Goal: Transaction & Acquisition: Purchase product/service

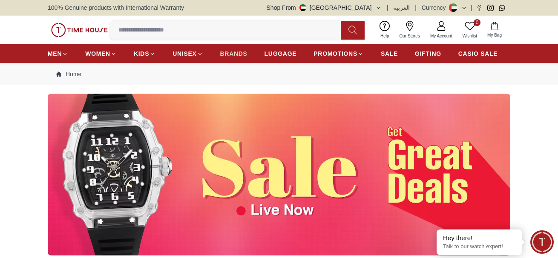
click at [232, 51] on span "BRANDS" at bounding box center [233, 53] width 27 height 9
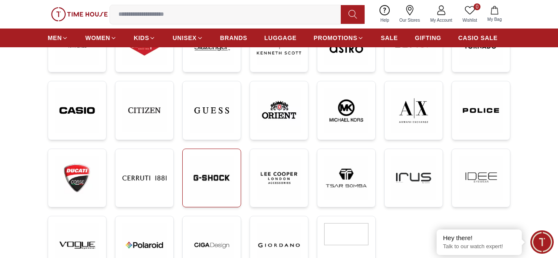
scroll to position [128, 0]
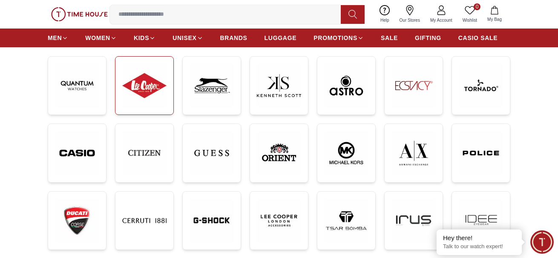
click at [172, 85] on link at bounding box center [144, 85] width 59 height 59
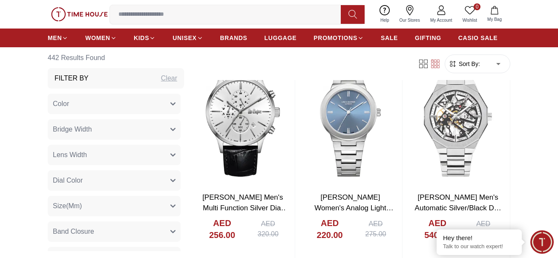
scroll to position [1151, 0]
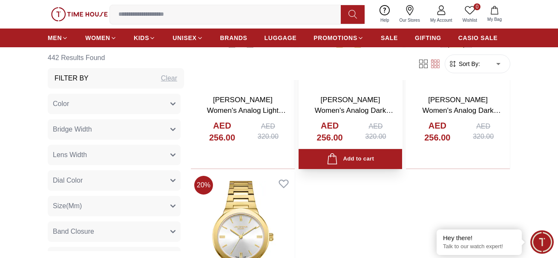
scroll to position [3239, 0]
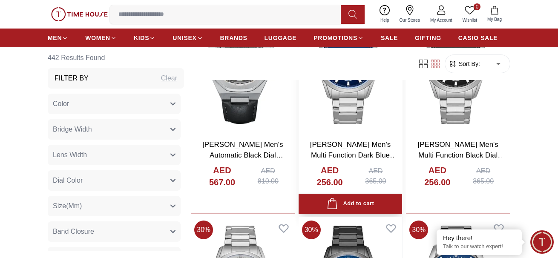
scroll to position [5242, 0]
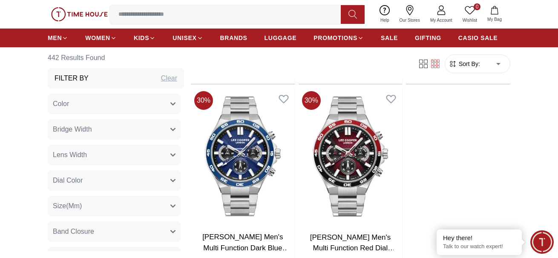
scroll to position [6393, 0]
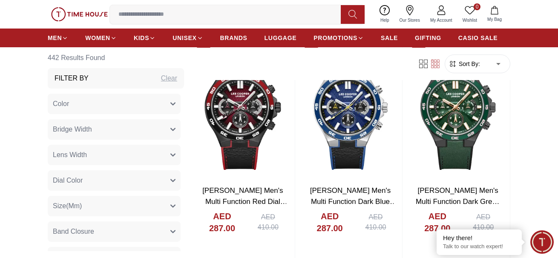
click at [357, 12] on button at bounding box center [353, 14] width 24 height 19
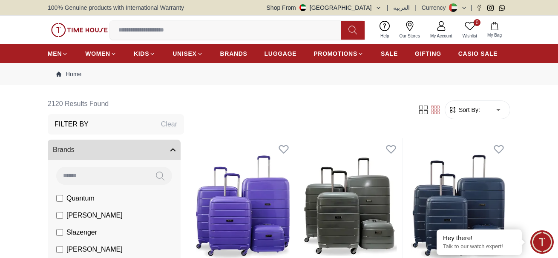
click at [197, 36] on input at bounding box center [229, 30] width 238 height 17
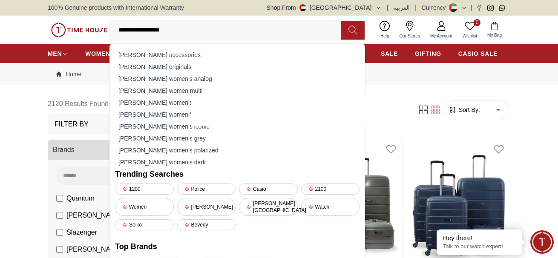
type input "**********"
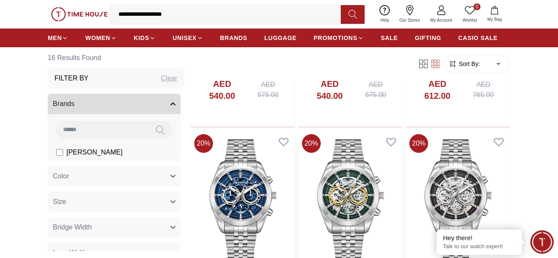
drag, startPoint x: 376, startPoint y: 193, endPoint x: 375, endPoint y: 189, distance: 4.3
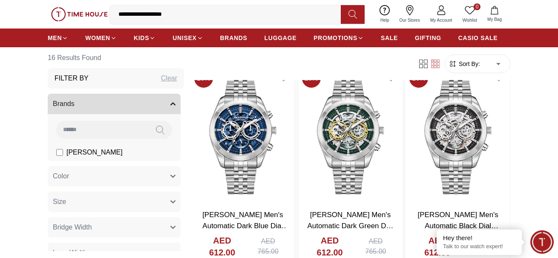
drag, startPoint x: 375, startPoint y: 189, endPoint x: 379, endPoint y: 144, distance: 45.0
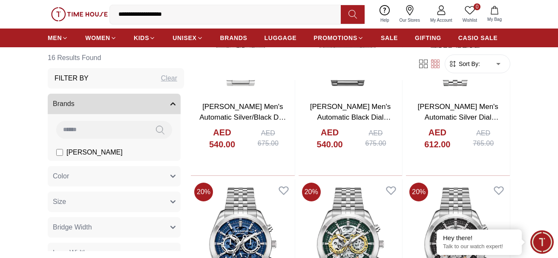
scroll to position [170, 0]
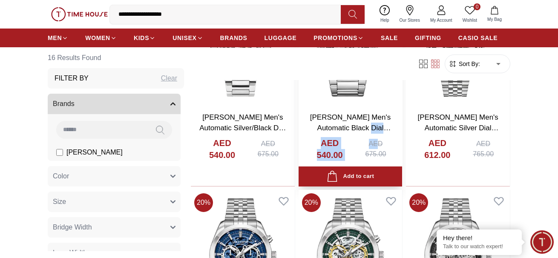
drag, startPoint x: 378, startPoint y: 140, endPoint x: 389, endPoint y: 131, distance: 14.0
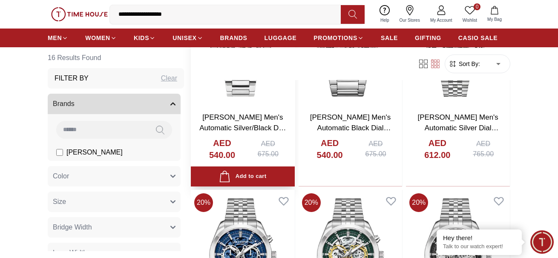
drag, startPoint x: 389, startPoint y: 131, endPoint x: 248, endPoint y: 112, distance: 142.4
click at [248, 112] on h3 "Lee Cooper Men's Automatic Silver/Black Dial Watch - LC07906.350" at bounding box center [242, 123] width 87 height 22
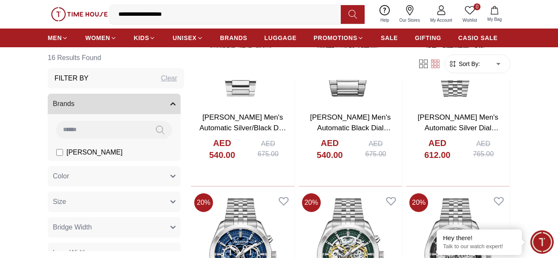
click at [170, 103] on icon "button" at bounding box center [172, 103] width 5 height 5
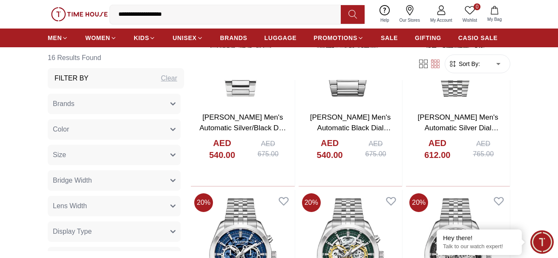
click at [170, 103] on icon "button" at bounding box center [172, 103] width 5 height 5
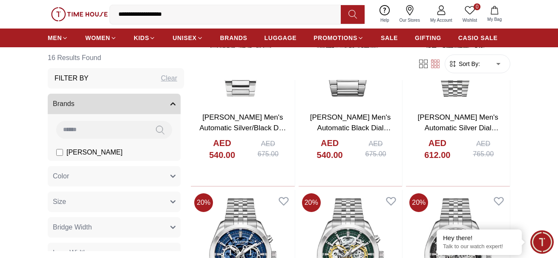
click at [148, 127] on button at bounding box center [160, 130] width 24 height 18
click at [70, 157] on span "[PERSON_NAME]" at bounding box center [94, 152] width 56 height 10
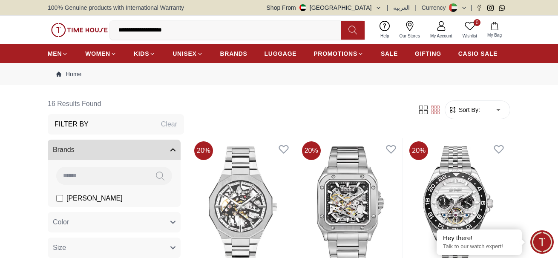
click at [330, 23] on input "**********" at bounding box center [229, 30] width 238 height 17
